Goal: Task Accomplishment & Management: Manage account settings

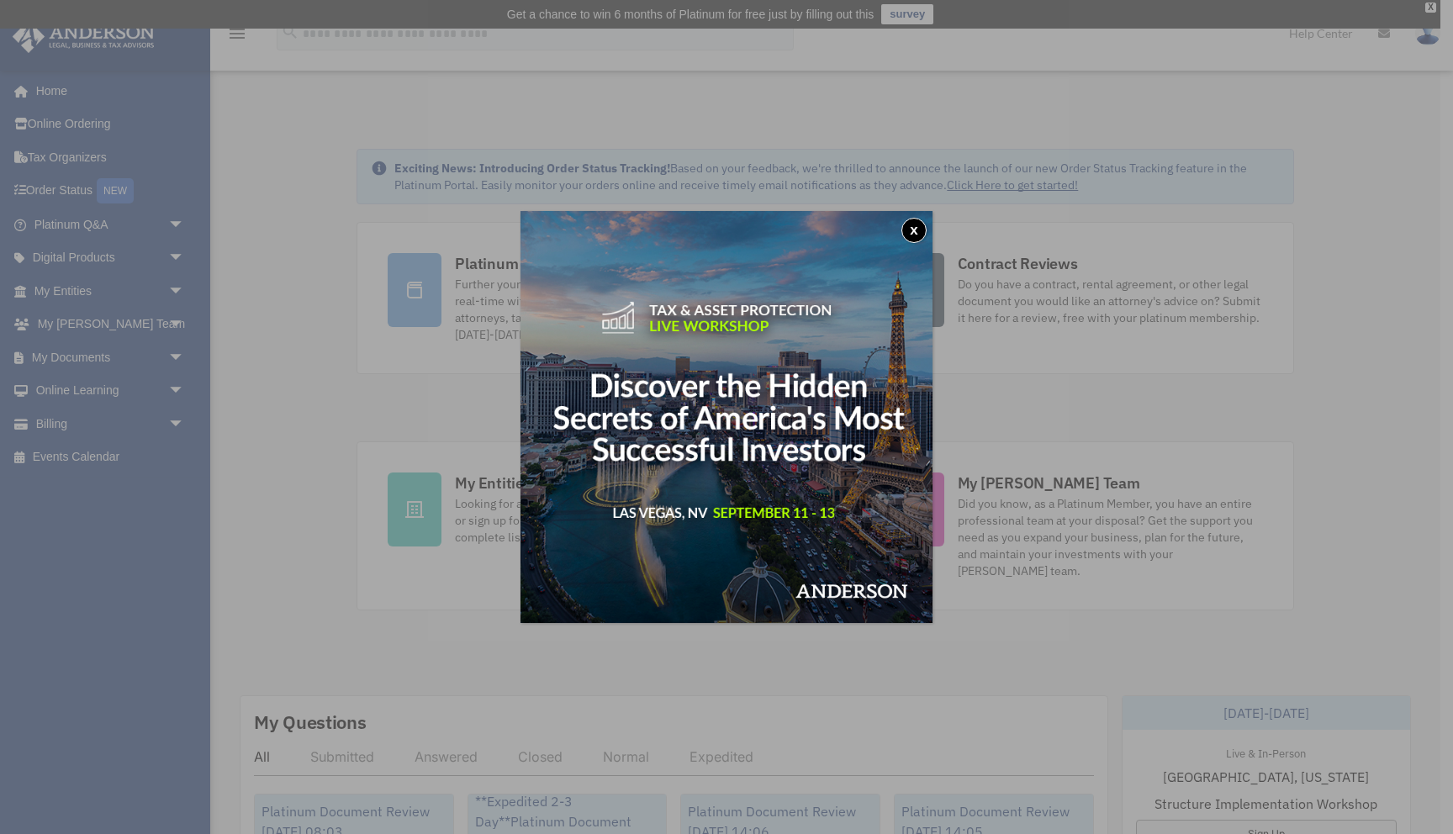
click at [925, 229] on button "x" at bounding box center [913, 230] width 25 height 25
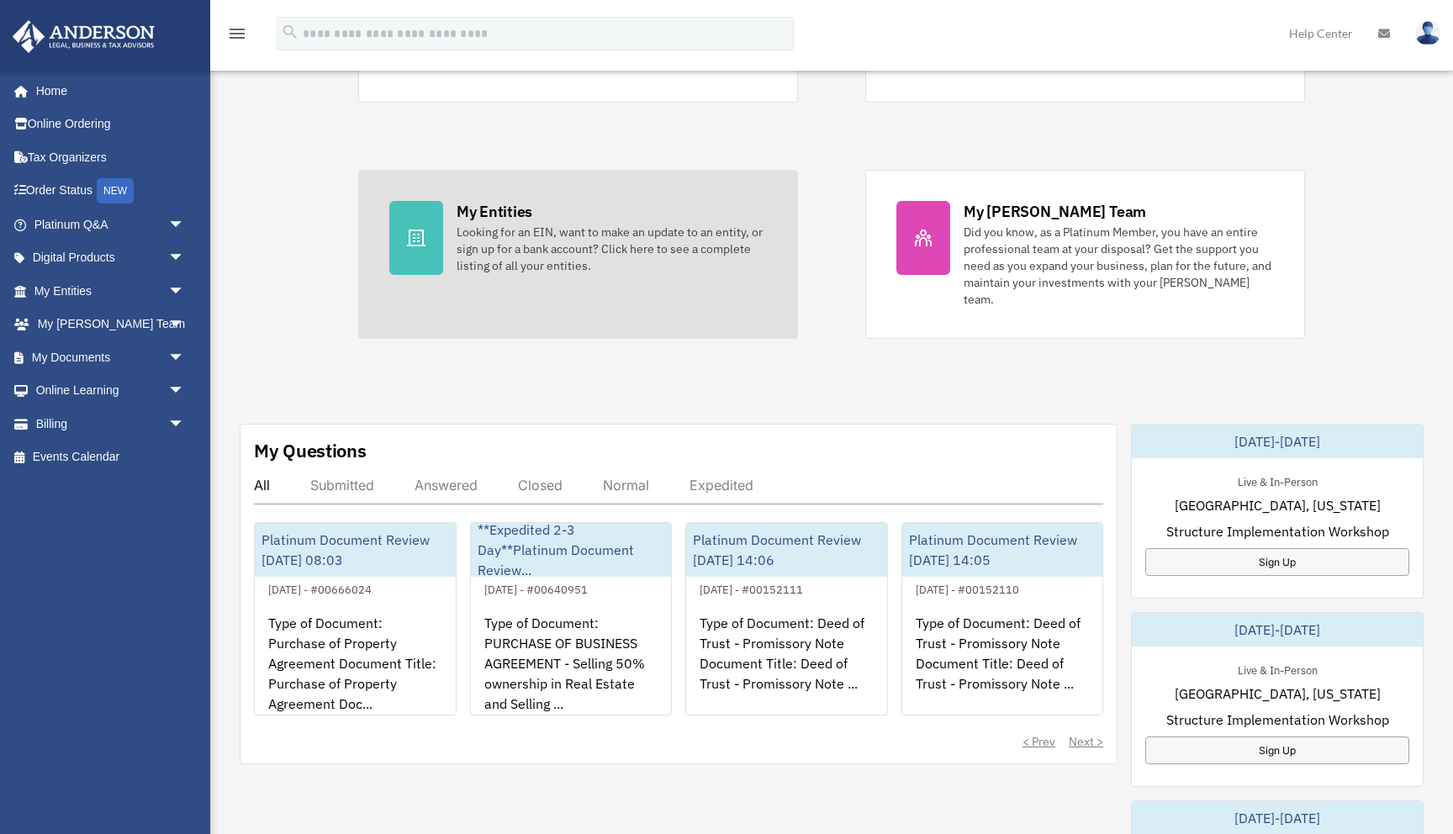
scroll to position [354, 0]
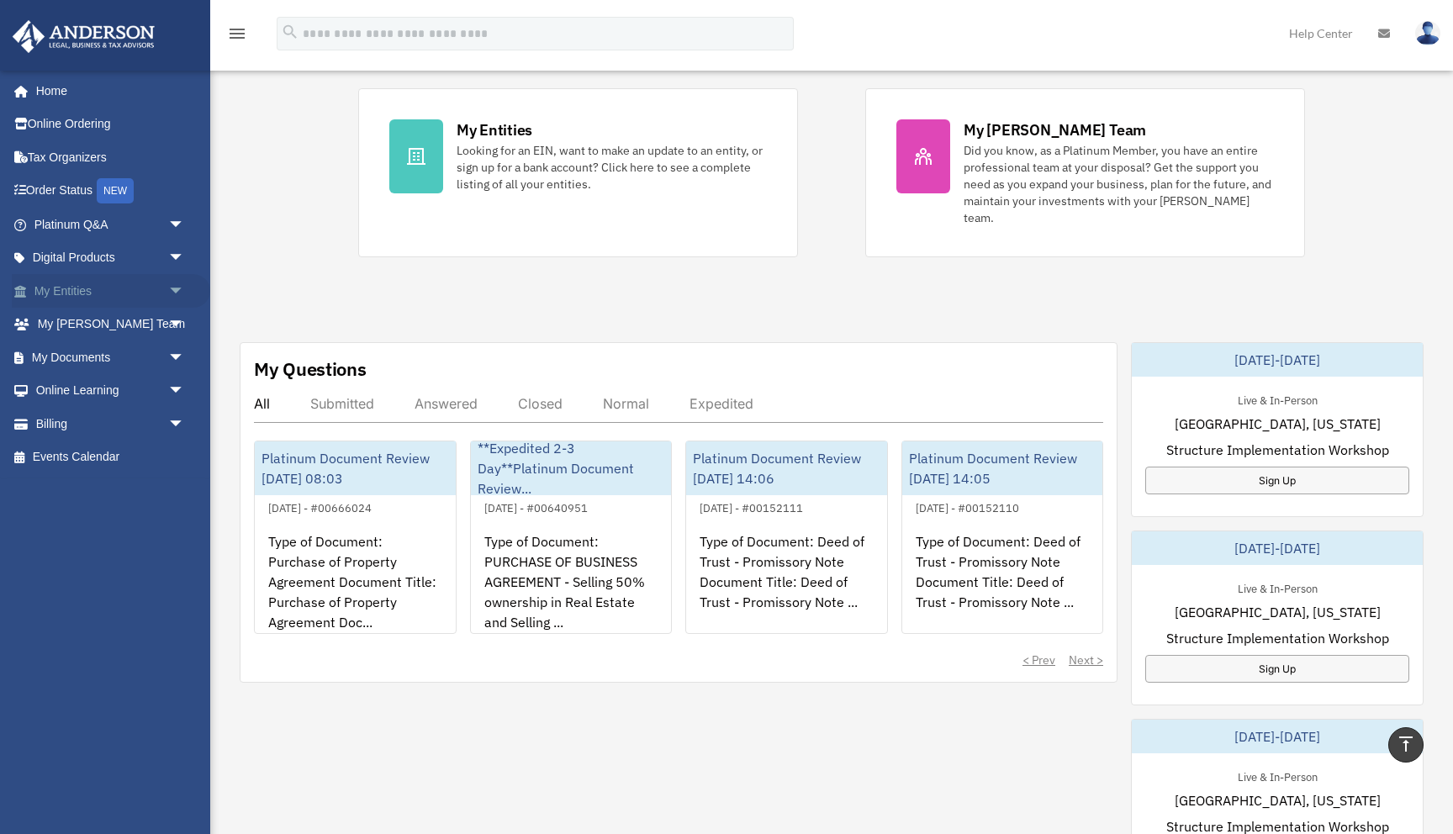
click at [174, 288] on span "arrow_drop_down" at bounding box center [185, 291] width 34 height 34
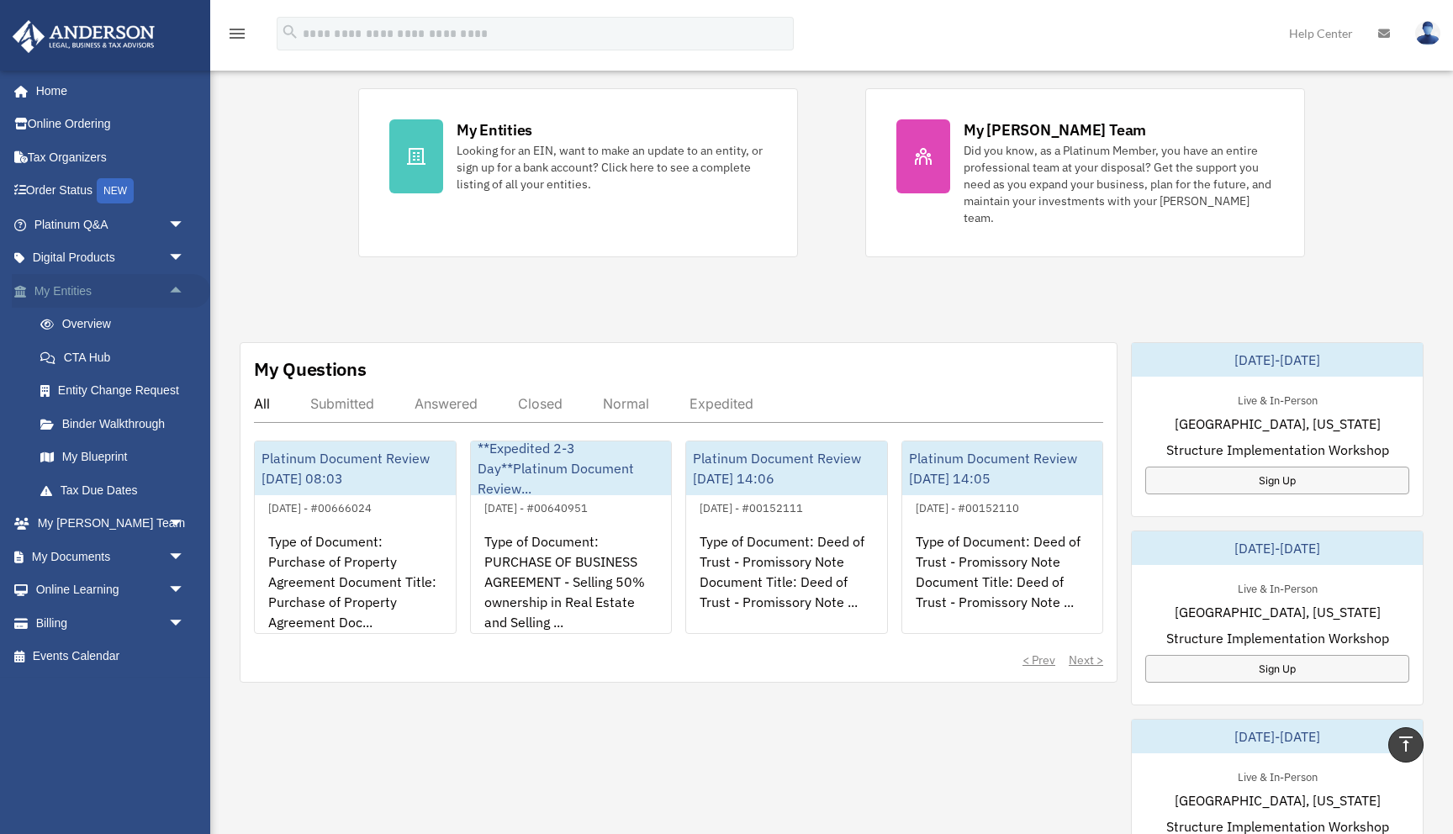
click at [174, 289] on span "arrow_drop_up" at bounding box center [185, 291] width 34 height 34
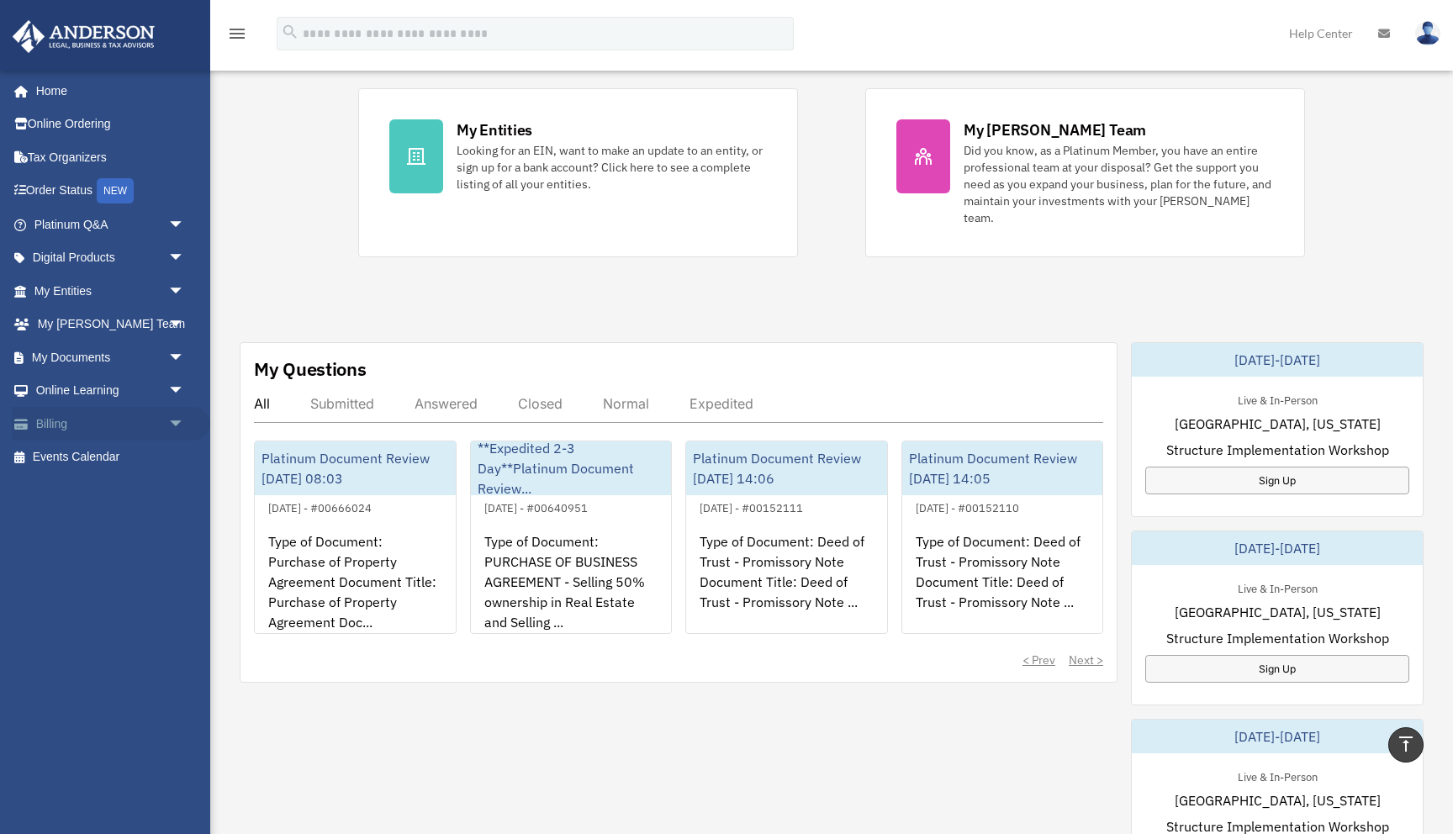
click at [174, 415] on span "arrow_drop_down" at bounding box center [185, 424] width 34 height 34
click at [135, 461] on link "$ Open Invoices" at bounding box center [117, 458] width 187 height 34
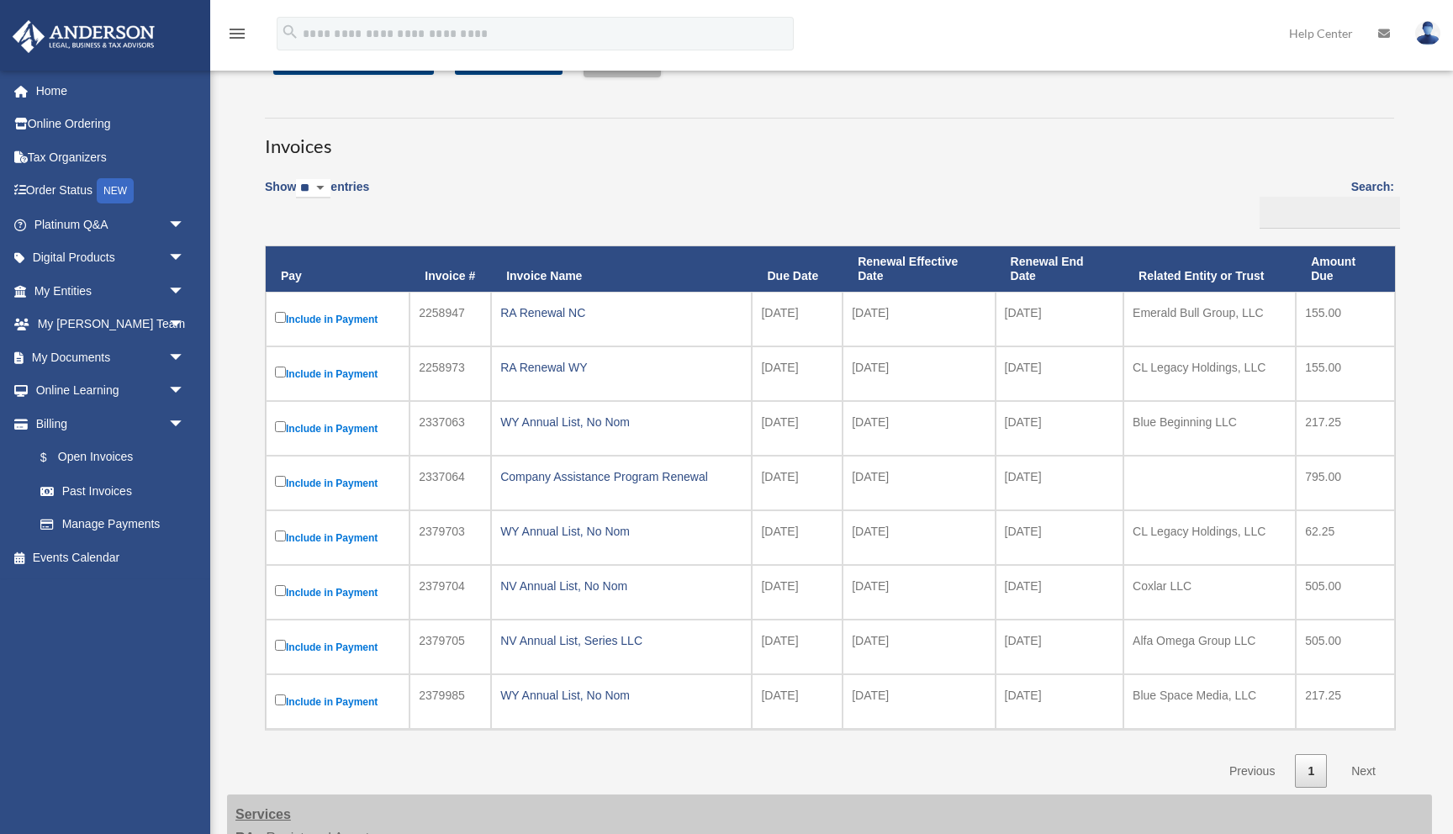
scroll to position [97, 0]
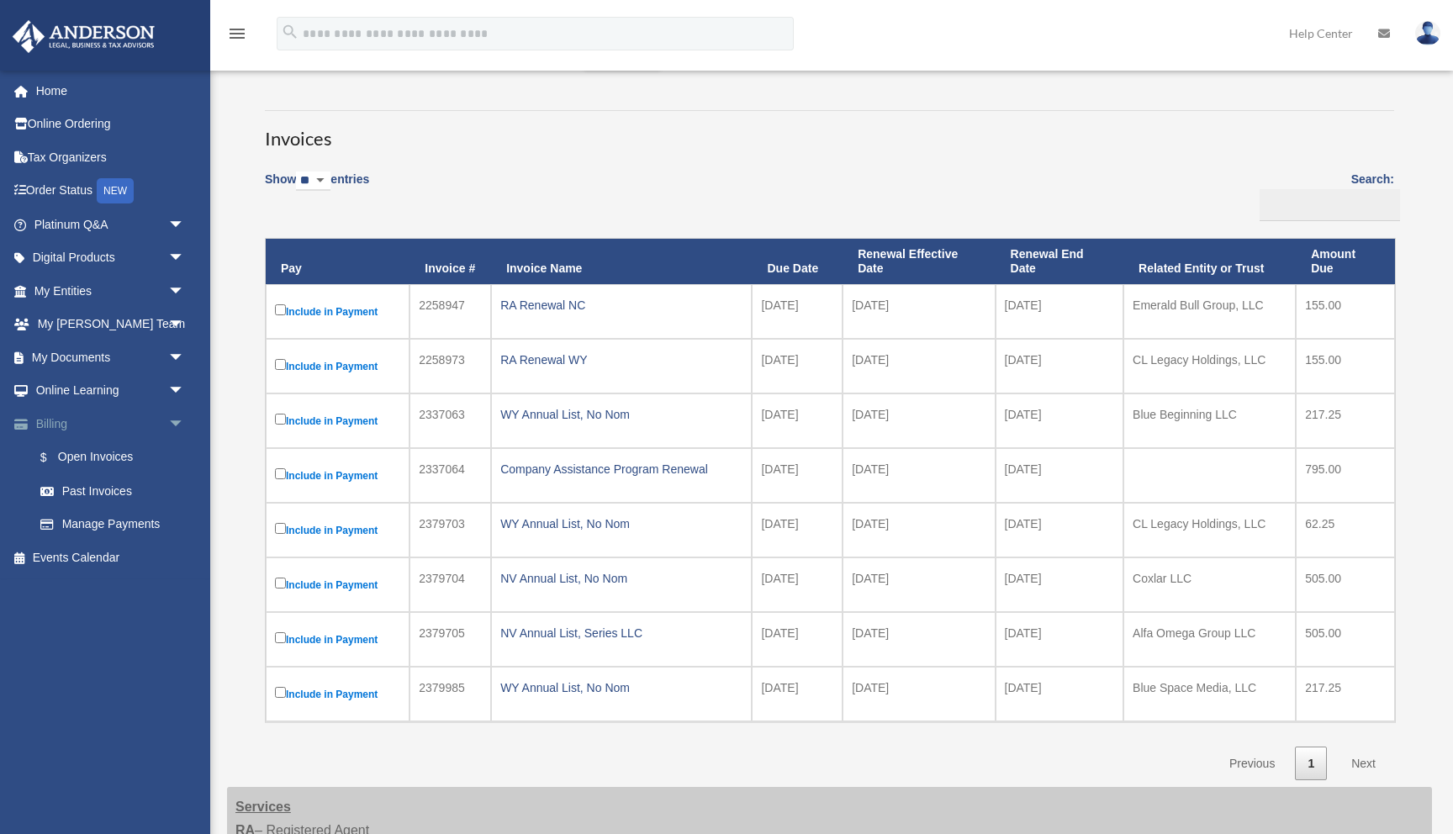
click at [174, 431] on span "arrow_drop_down" at bounding box center [185, 424] width 34 height 34
click at [176, 429] on span "arrow_drop_up" at bounding box center [185, 424] width 34 height 34
click at [98, 490] on link "Past Invoices" at bounding box center [117, 491] width 187 height 34
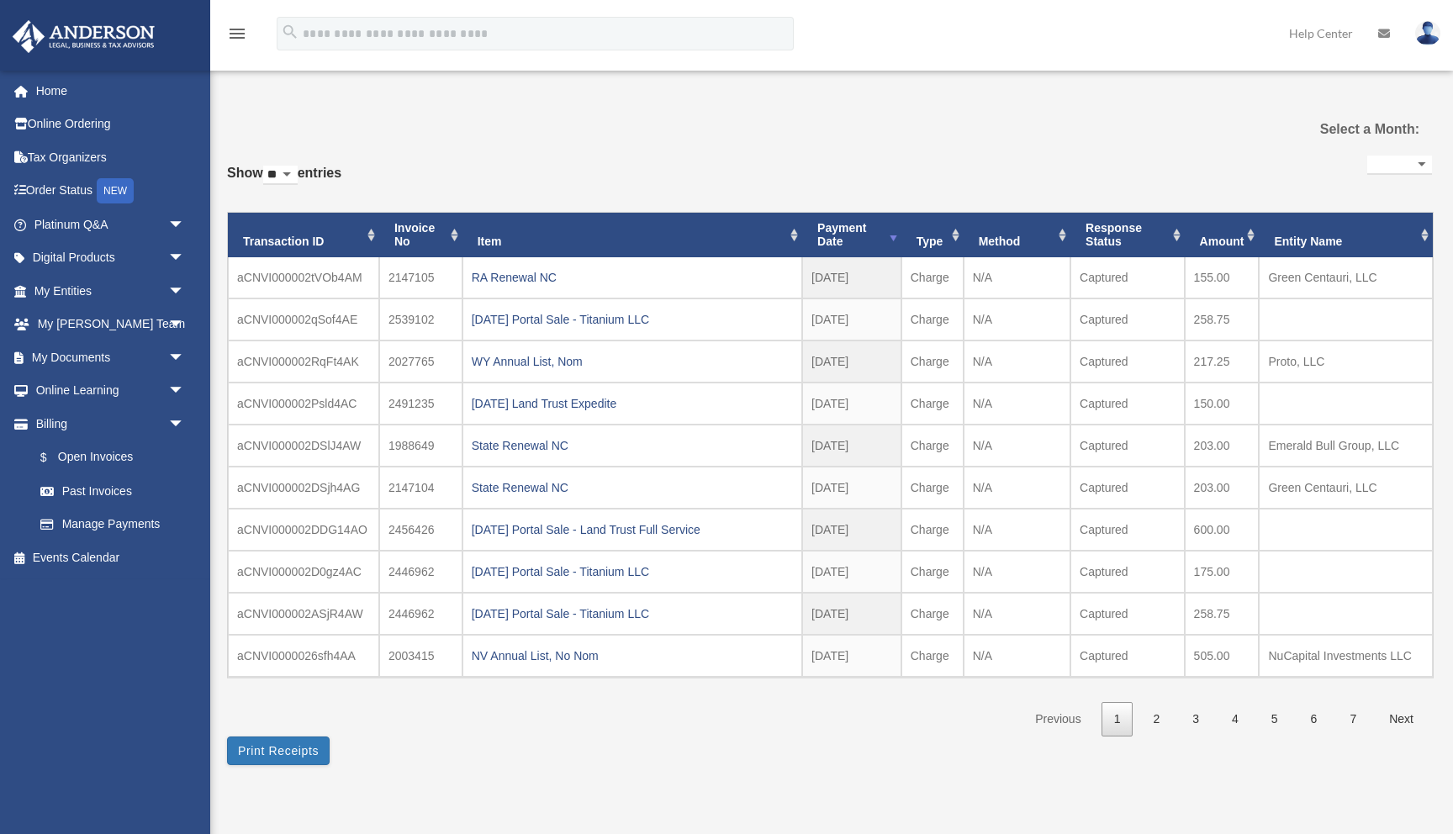
select select
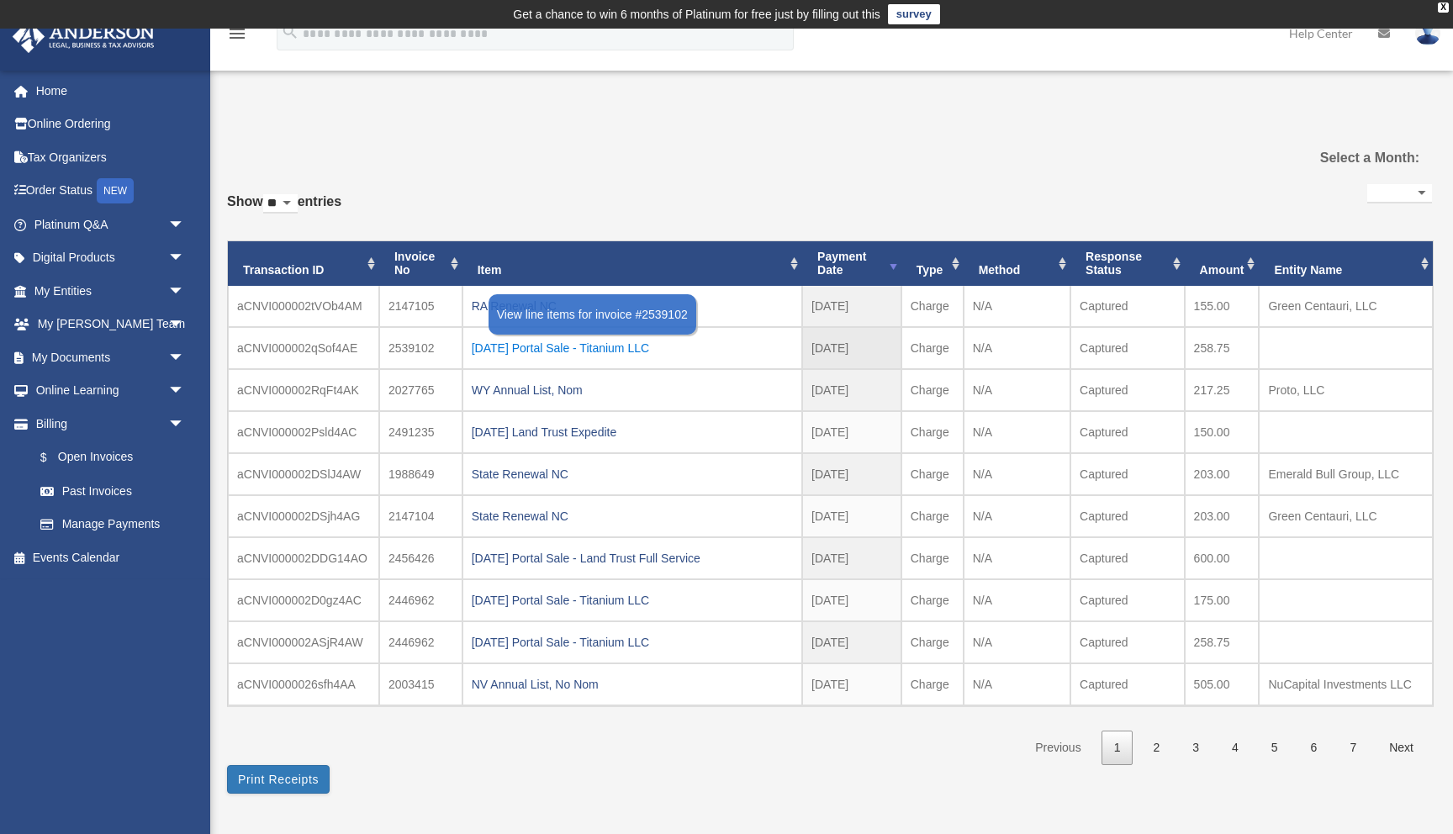
click at [593, 346] on div "[DATE] Portal Sale - Titanium LLC" at bounding box center [632, 348] width 321 height 24
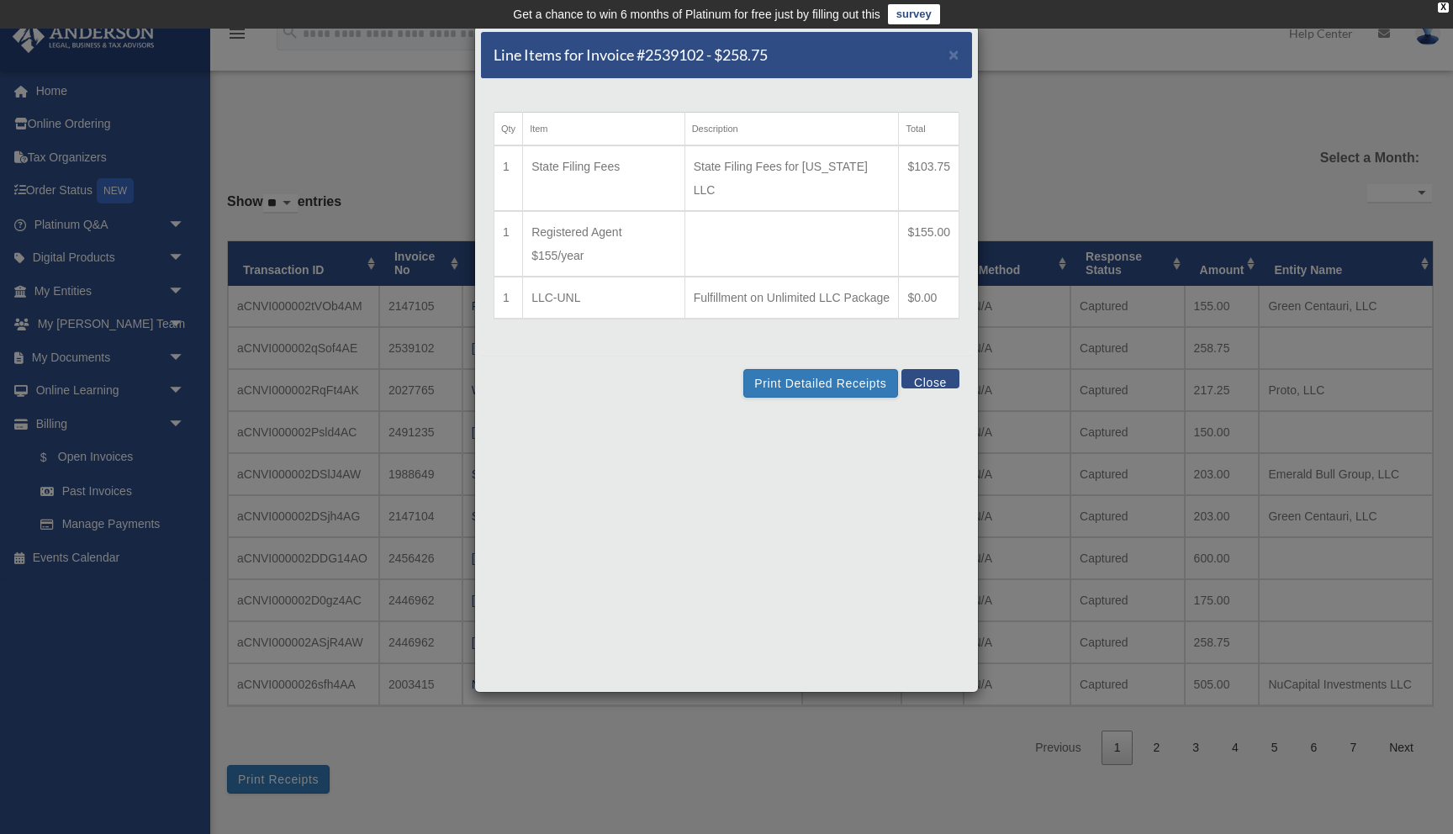
click at [936, 376] on button "Close" at bounding box center [930, 378] width 58 height 19
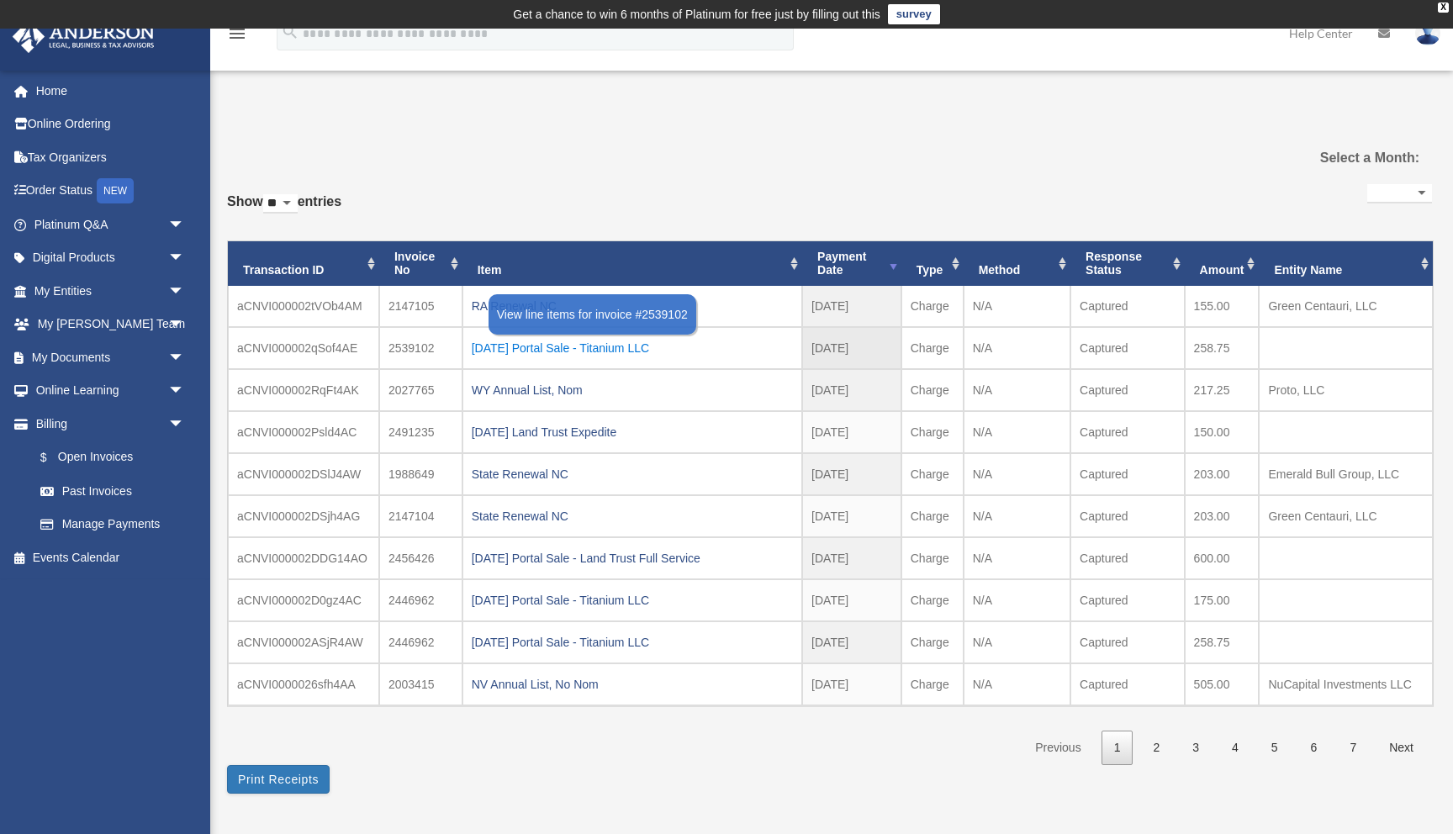
click at [616, 346] on div "[DATE] Portal Sale - Titanium LLC" at bounding box center [632, 348] width 321 height 24
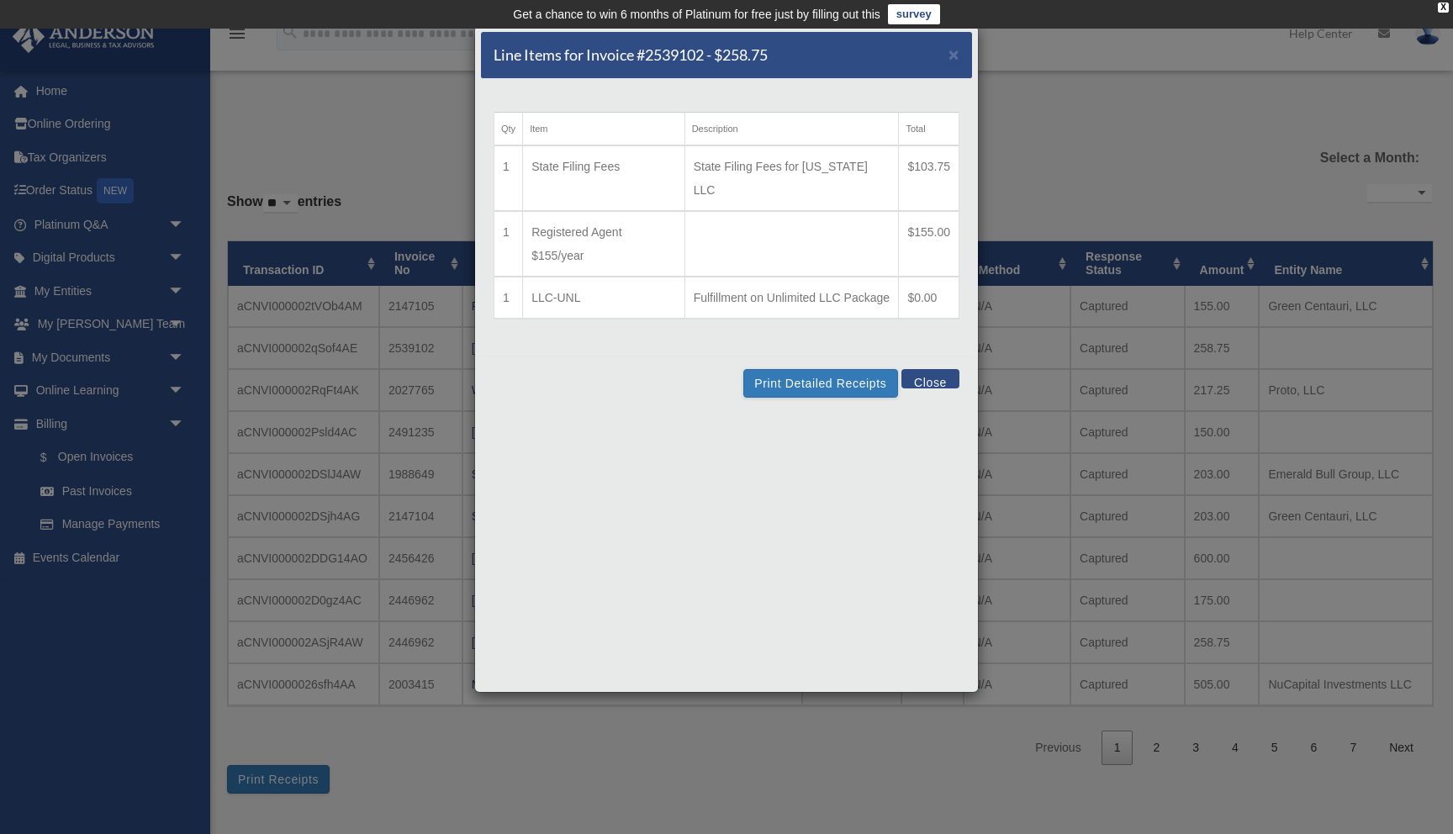
click at [933, 373] on button "Close" at bounding box center [930, 378] width 58 height 19
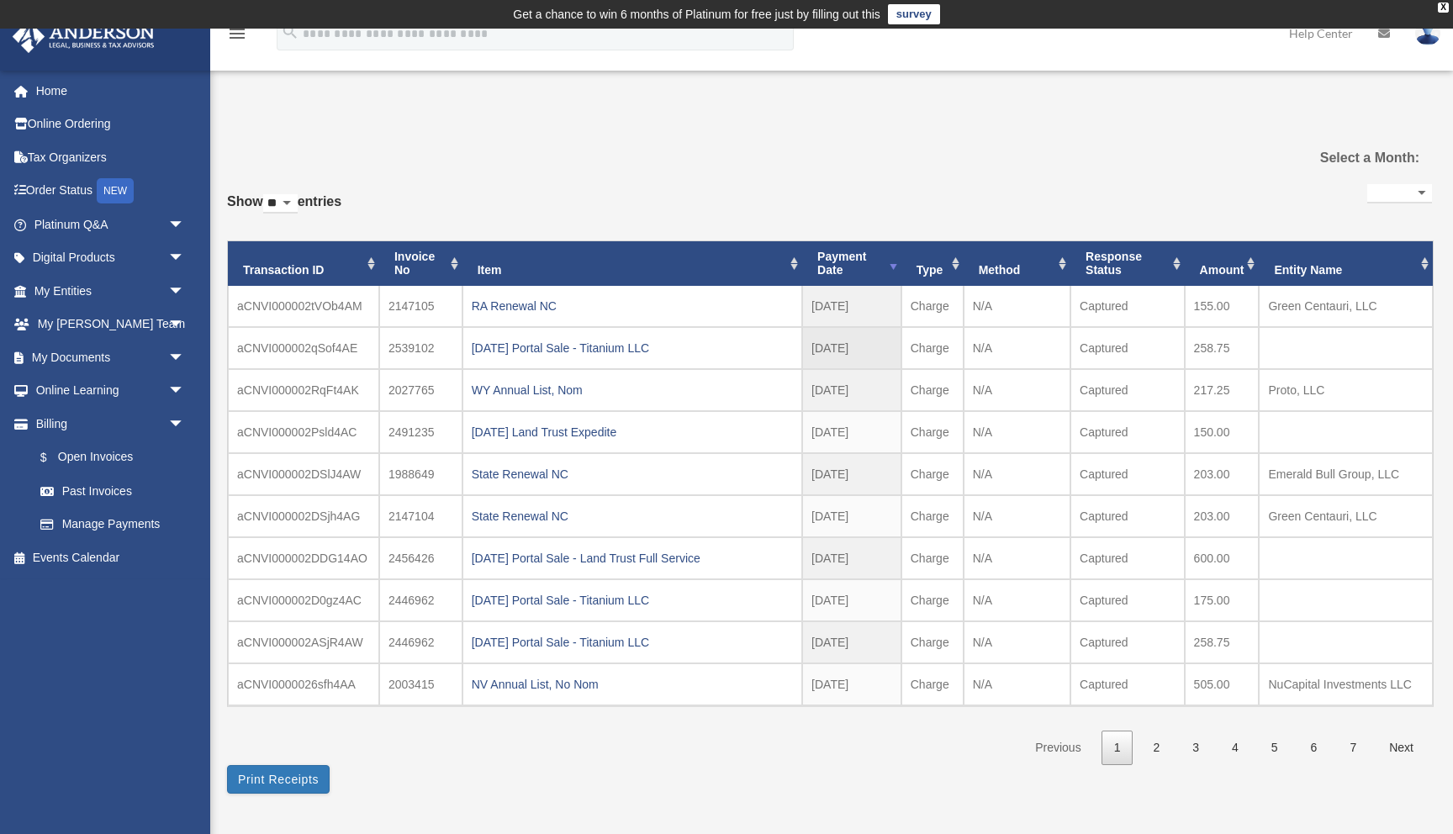
drag, startPoint x: 1232, startPoint y: 347, endPoint x: 1190, endPoint y: 351, distance: 42.2
click at [1190, 351] on td "258.75" at bounding box center [1222, 348] width 75 height 42
click at [876, 344] on td "[DATE]" at bounding box center [851, 348] width 99 height 42
click at [155, 352] on link "My Documents arrow_drop_down" at bounding box center [111, 358] width 198 height 34
click at [174, 354] on span "arrow_drop_down" at bounding box center [185, 358] width 34 height 34
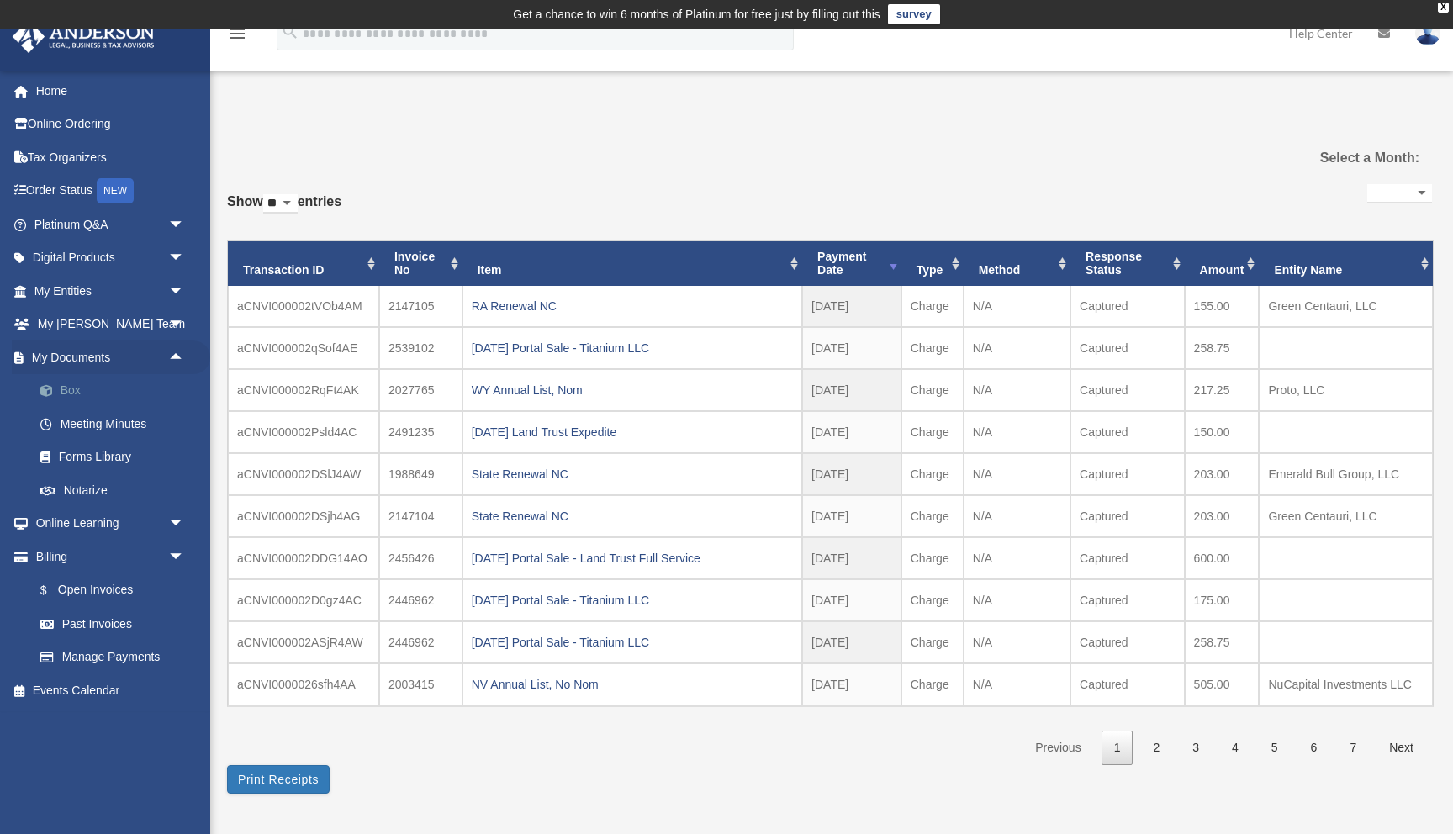
click at [119, 394] on link "Box" at bounding box center [117, 391] width 187 height 34
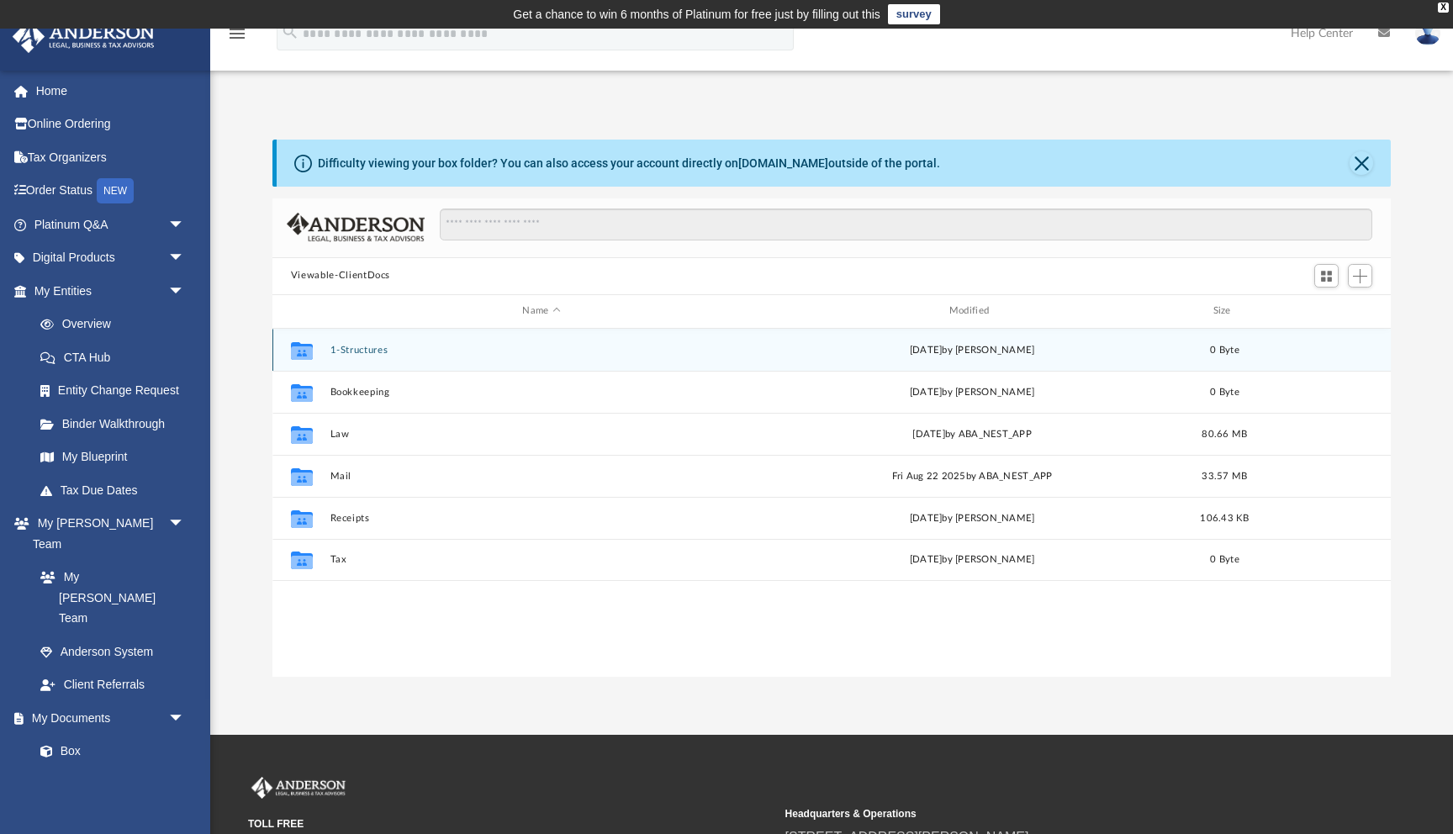
scroll to position [14, 0]
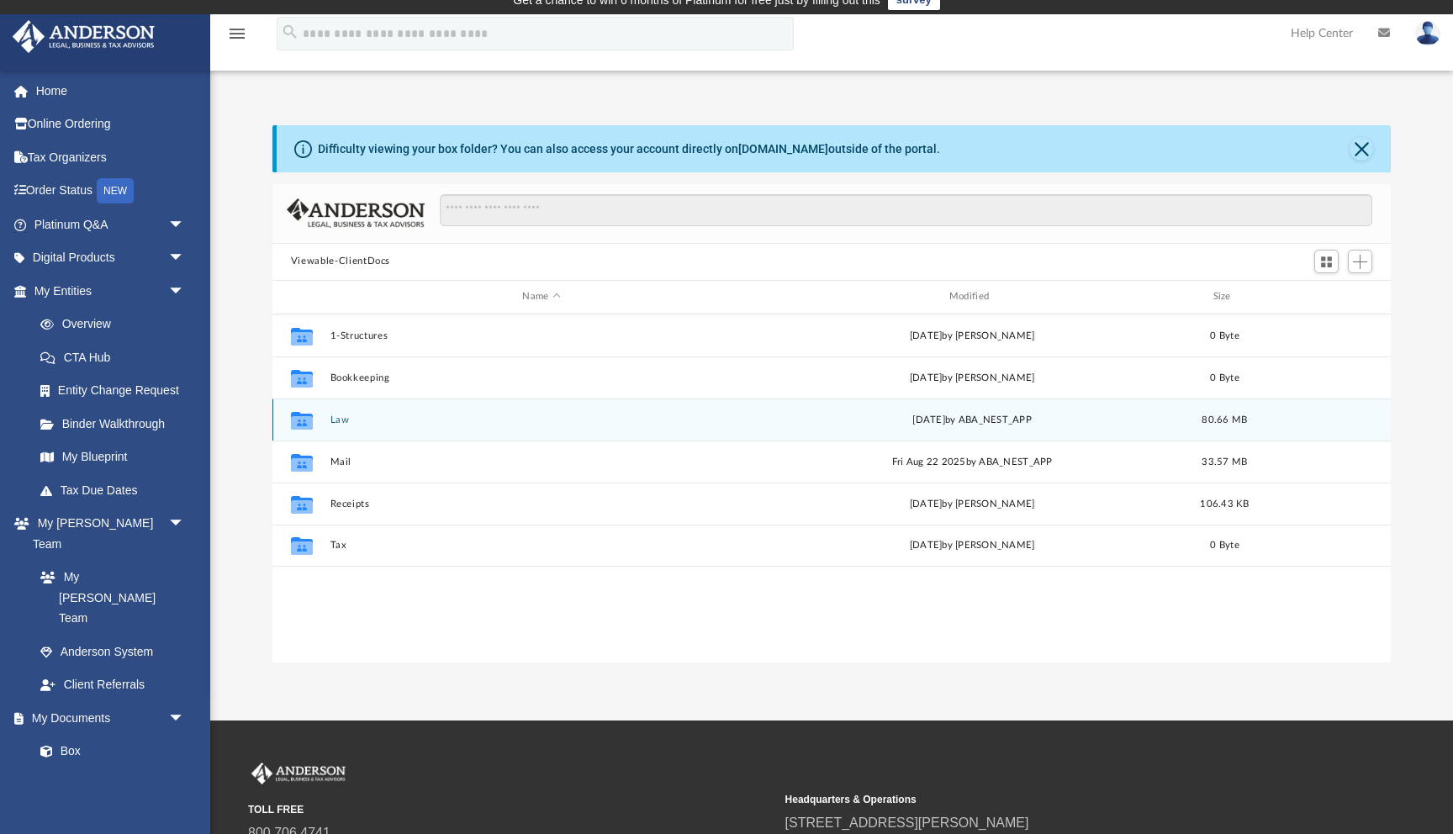
click at [340, 424] on button "Law" at bounding box center [541, 420] width 423 height 11
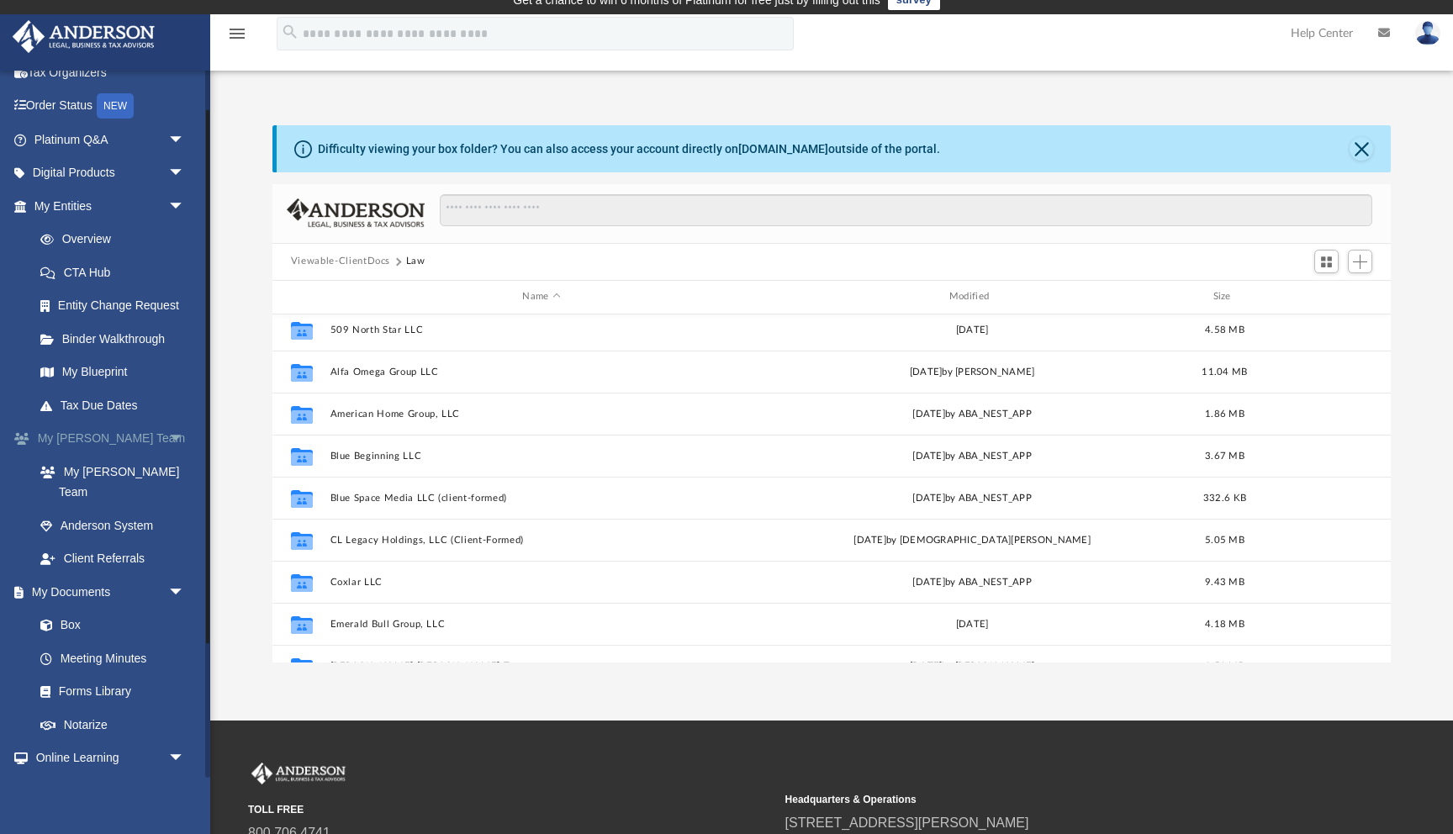
scroll to position [0, 0]
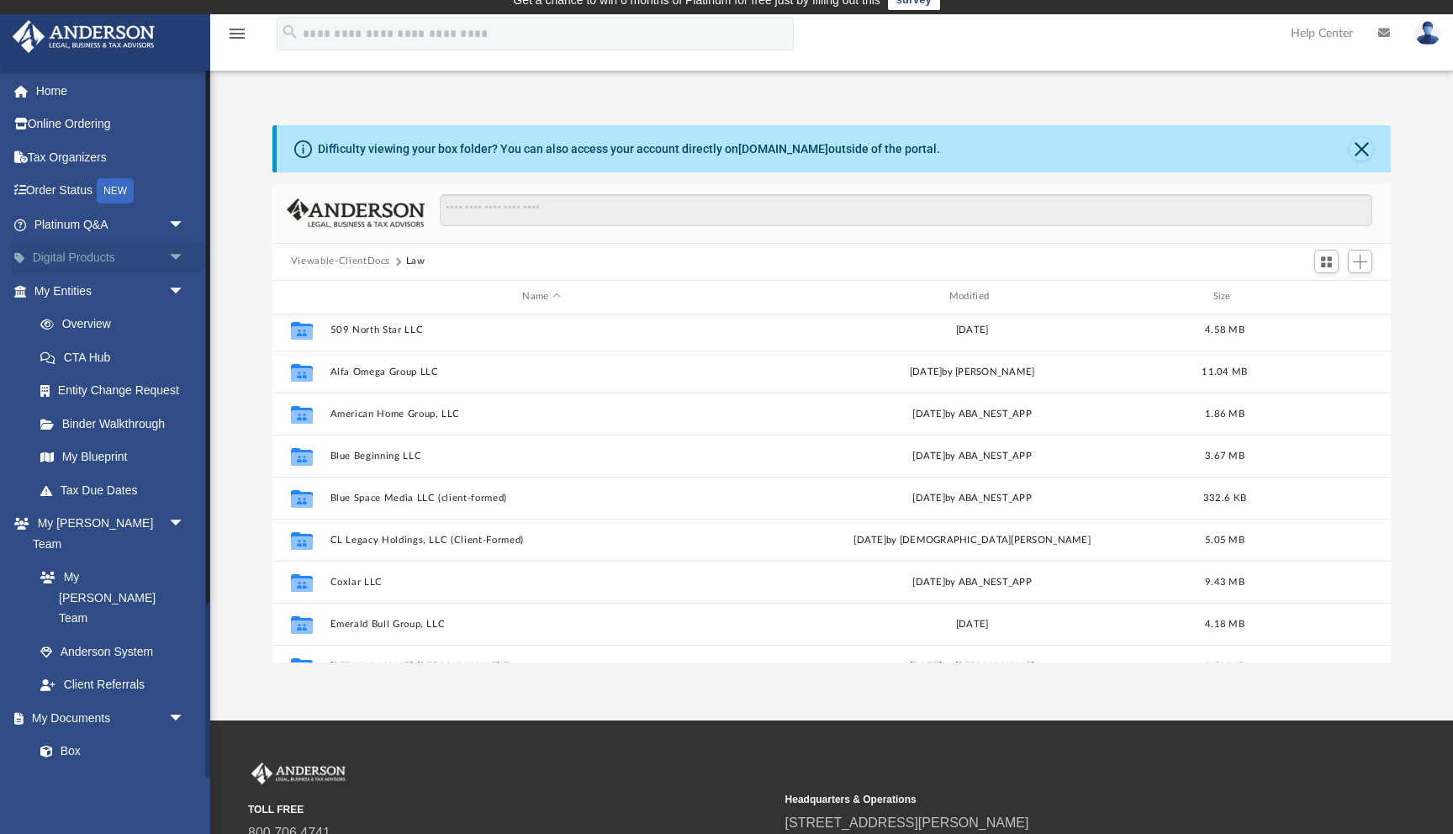
click at [182, 258] on span "arrow_drop_down" at bounding box center [185, 258] width 34 height 34
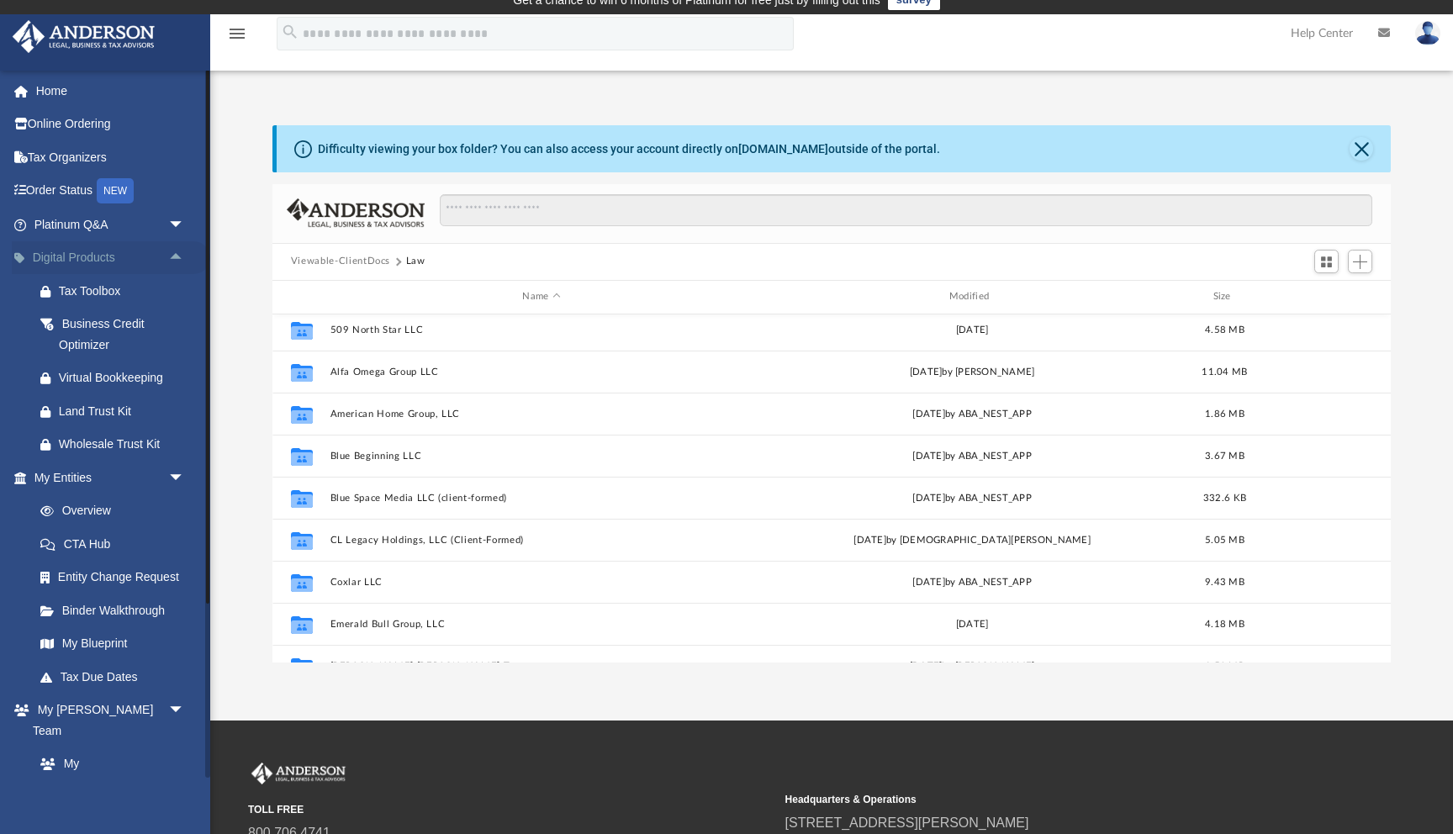
click at [182, 258] on span "arrow_drop_up" at bounding box center [185, 258] width 34 height 34
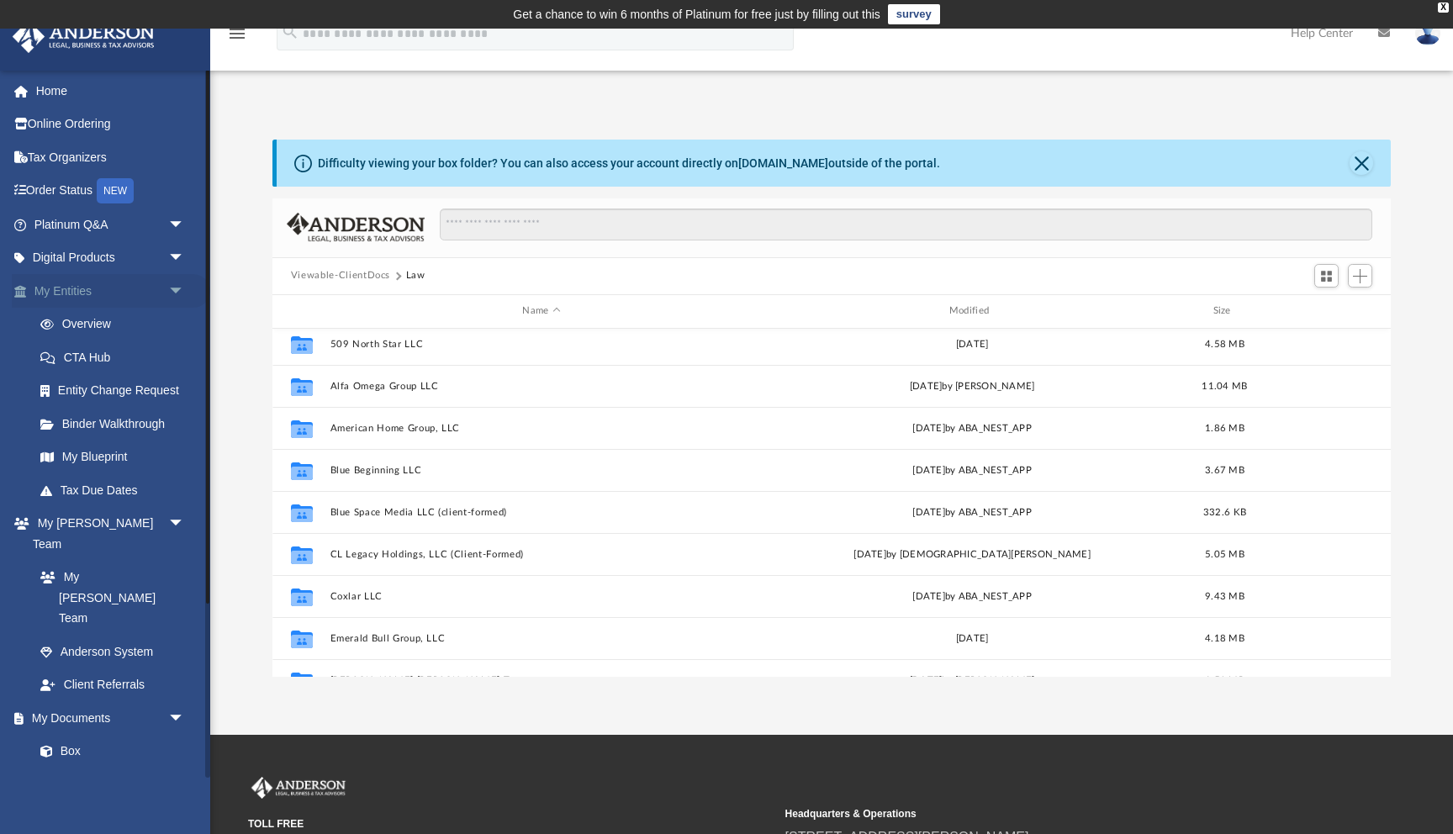
click at [179, 288] on span "arrow_drop_down" at bounding box center [185, 291] width 34 height 34
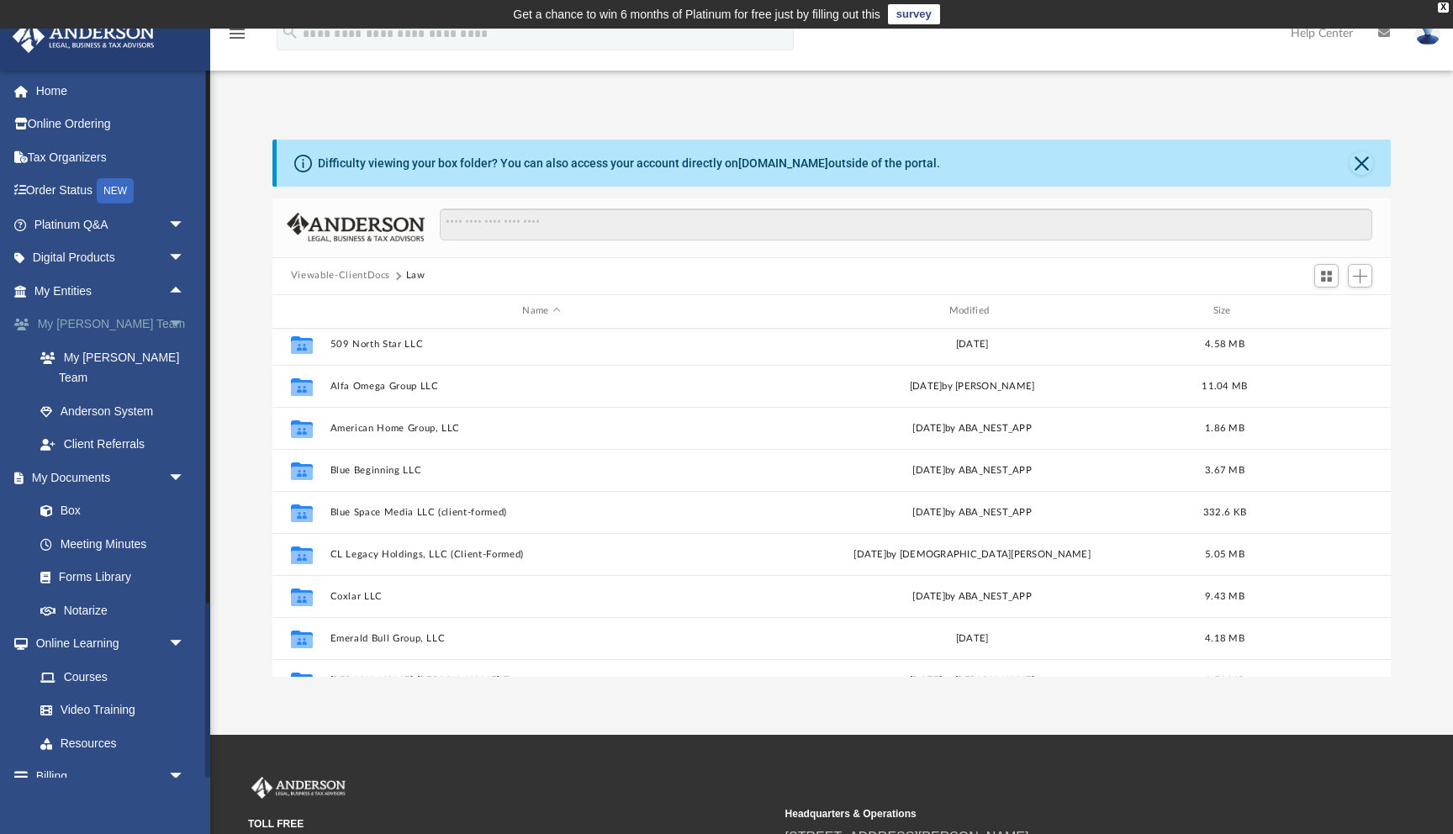
click at [177, 326] on span "arrow_drop_down" at bounding box center [185, 325] width 34 height 34
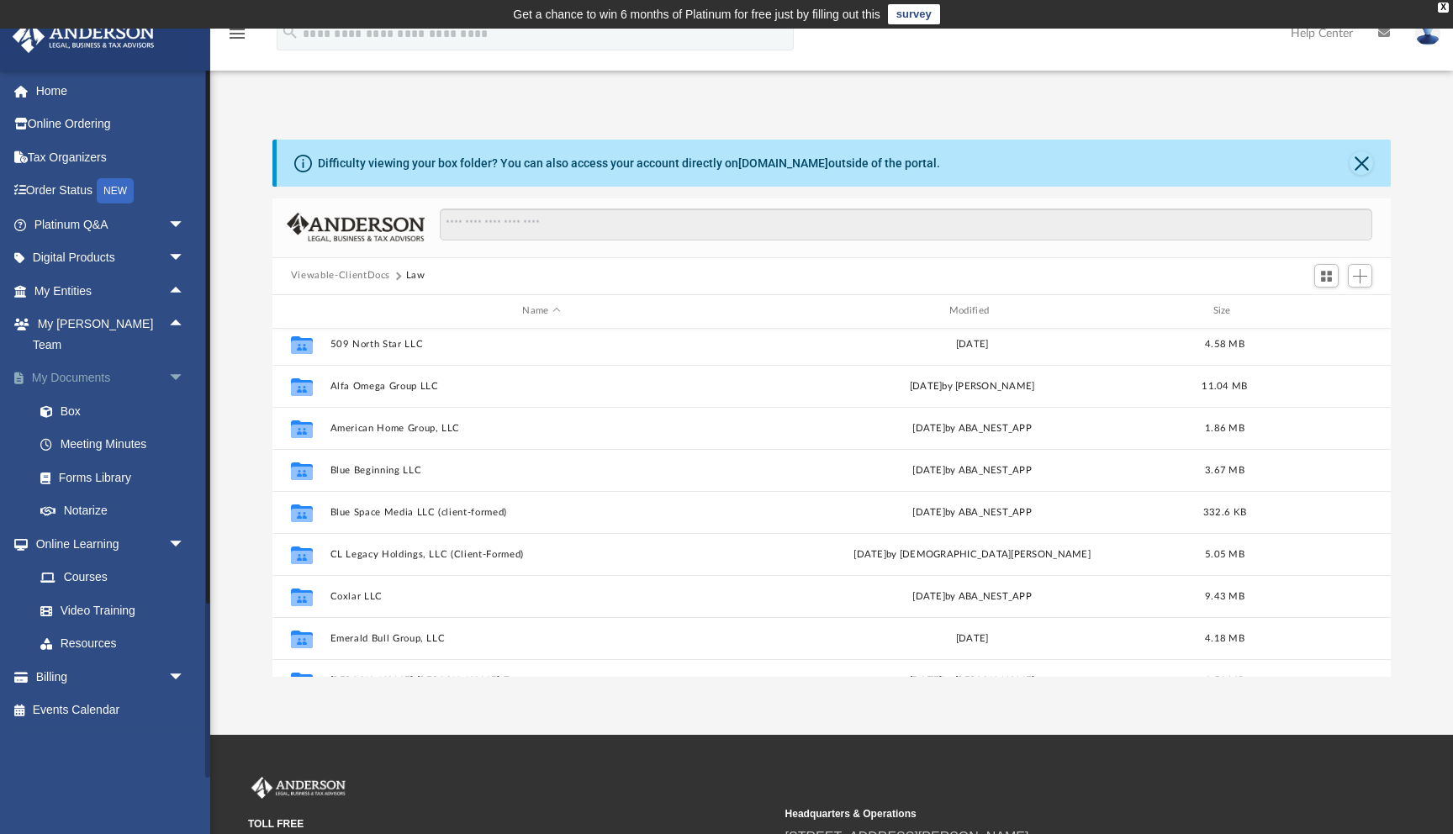
click at [182, 362] on span "arrow_drop_down" at bounding box center [185, 379] width 34 height 34
click at [174, 394] on span "arrow_drop_down" at bounding box center [185, 411] width 34 height 34
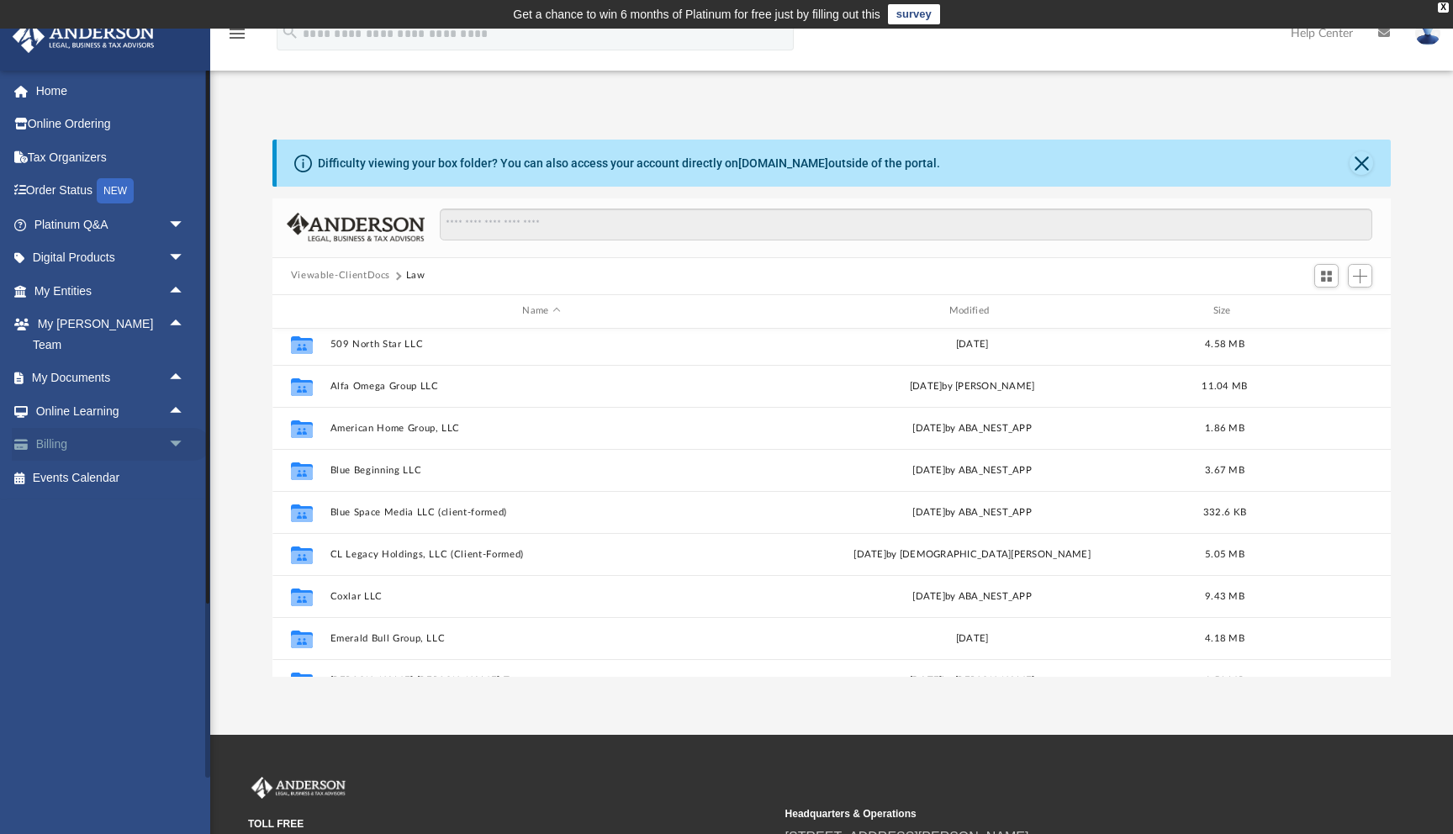
click at [177, 428] on span "arrow_drop_down" at bounding box center [185, 445] width 34 height 34
click at [114, 495] on link "Past Invoices" at bounding box center [117, 512] width 187 height 34
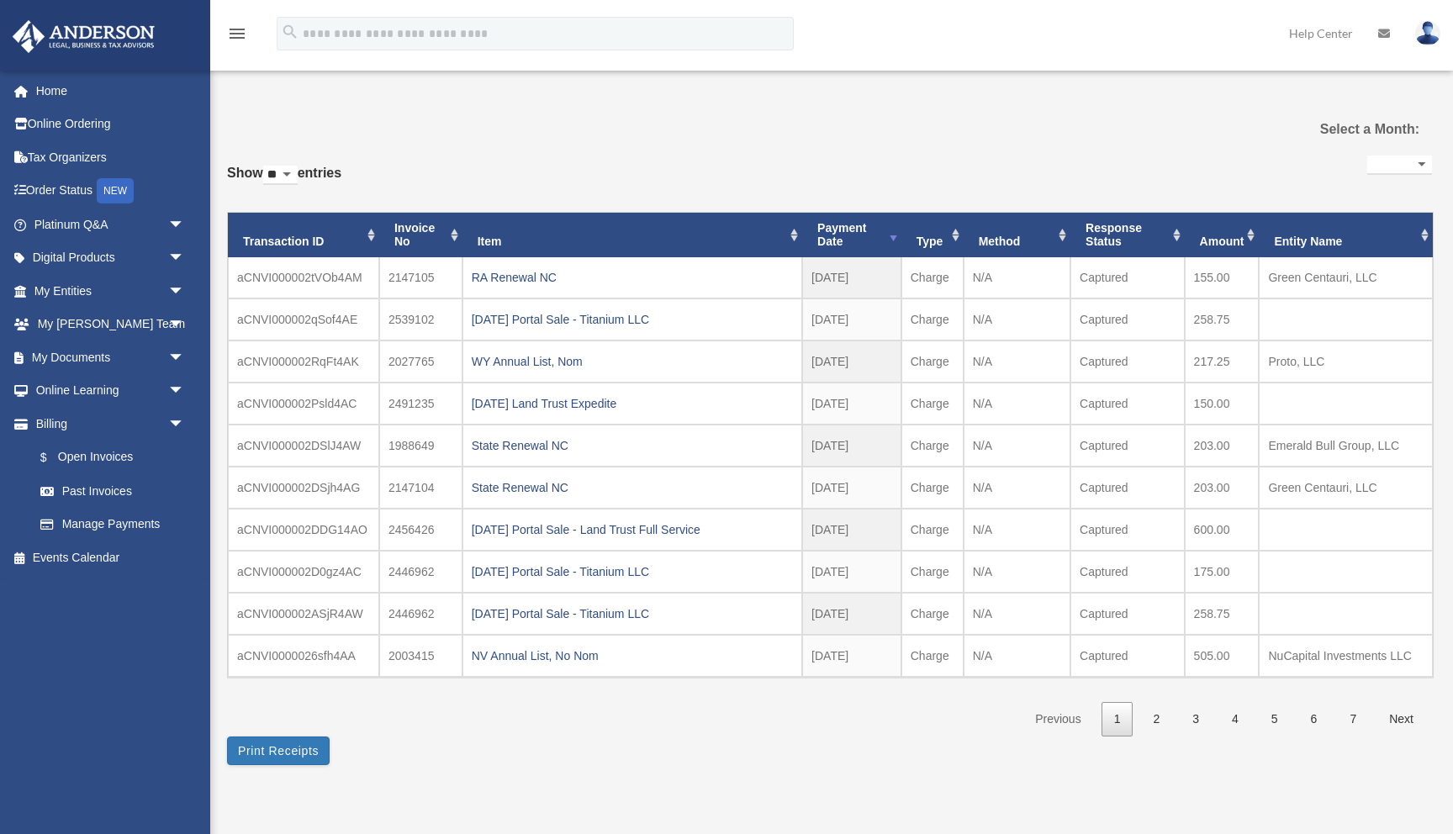
select select
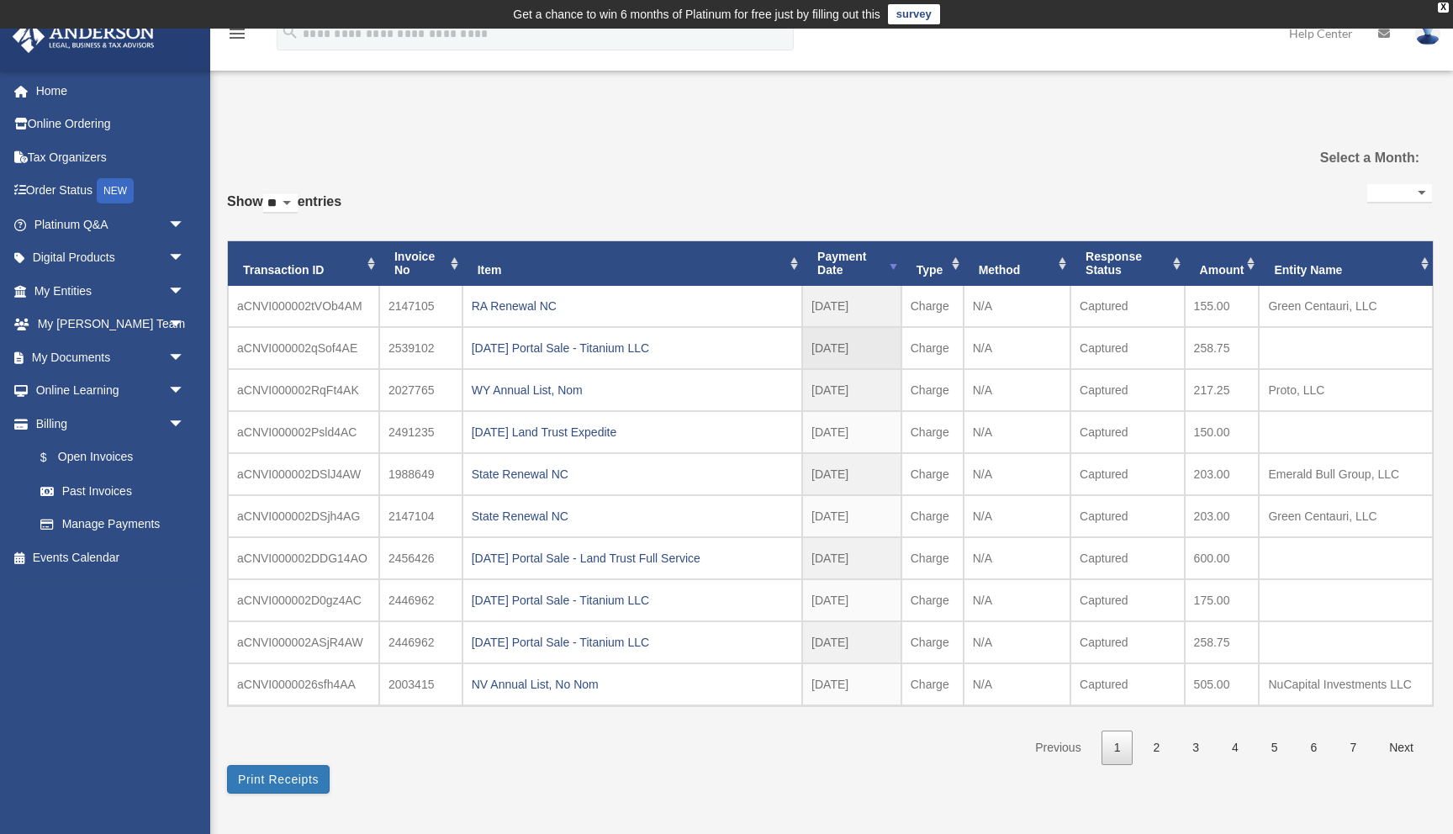
drag, startPoint x: 1233, startPoint y: 348, endPoint x: 1190, endPoint y: 348, distance: 42.9
click at [1190, 348] on td "258.75" at bounding box center [1222, 348] width 75 height 42
copy td "258.75"
